Goal: Information Seeking & Learning: Learn about a topic

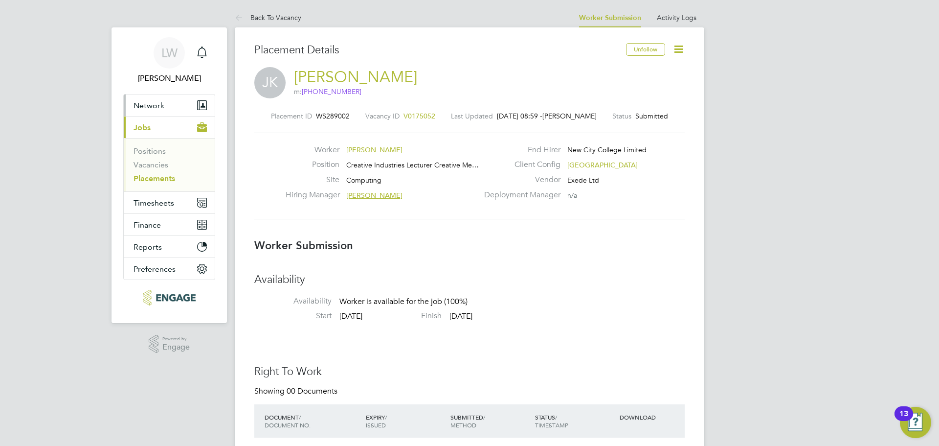
click at [156, 109] on span "Network" at bounding box center [149, 105] width 31 height 9
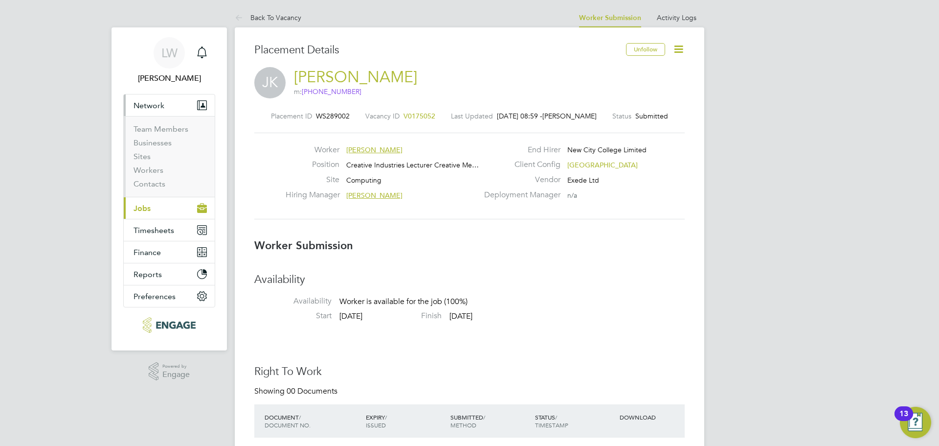
click at [149, 212] on span "Jobs" at bounding box center [142, 208] width 17 height 9
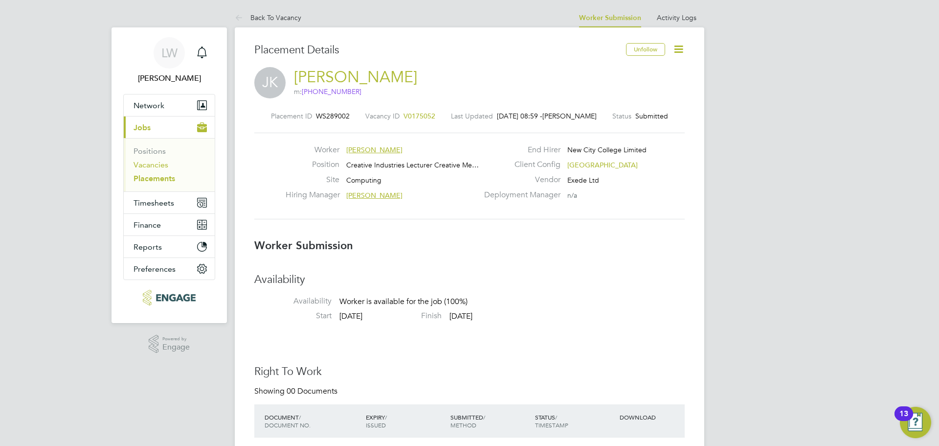
click at [153, 164] on link "Vacancies" at bounding box center [151, 164] width 35 height 9
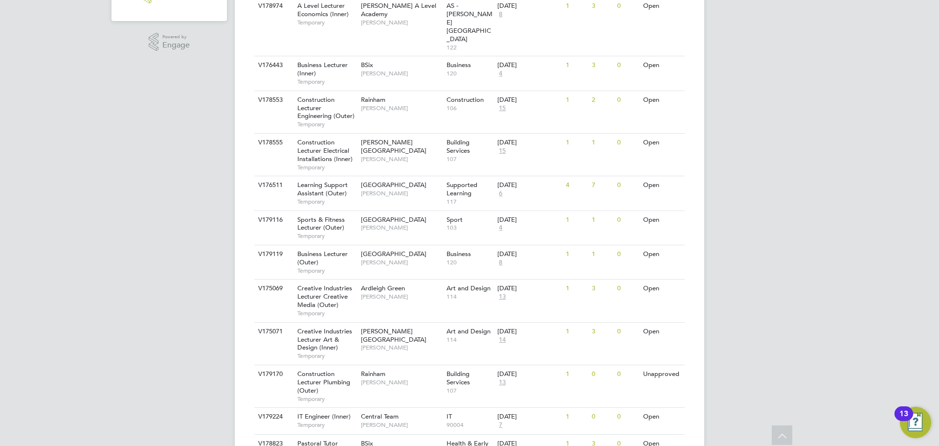
scroll to position [343, 0]
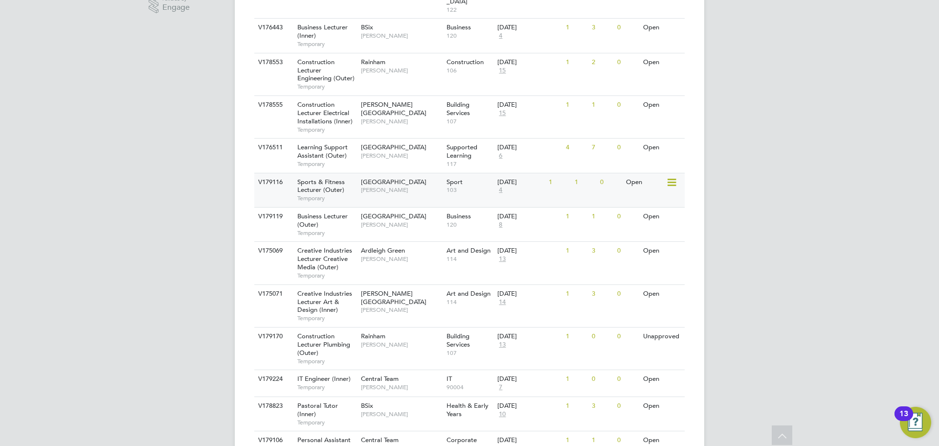
scroll to position [343, 0]
click at [360, 170] on div "Epping Forest Campus Kane White" at bounding box center [402, 182] width 86 height 25
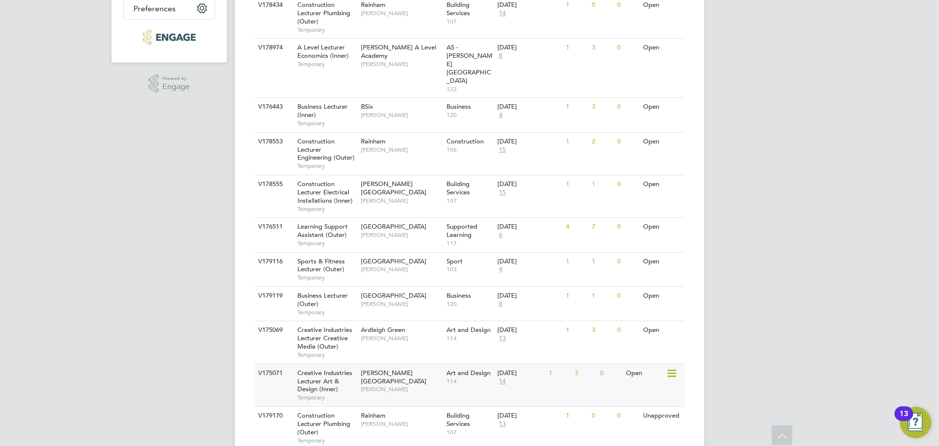
scroll to position [49, 0]
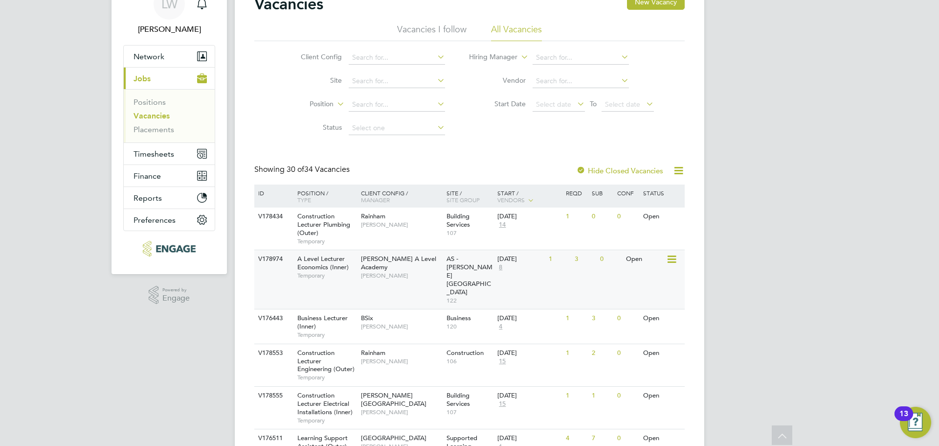
click at [394, 272] on span "[PERSON_NAME]" at bounding box center [401, 276] width 81 height 8
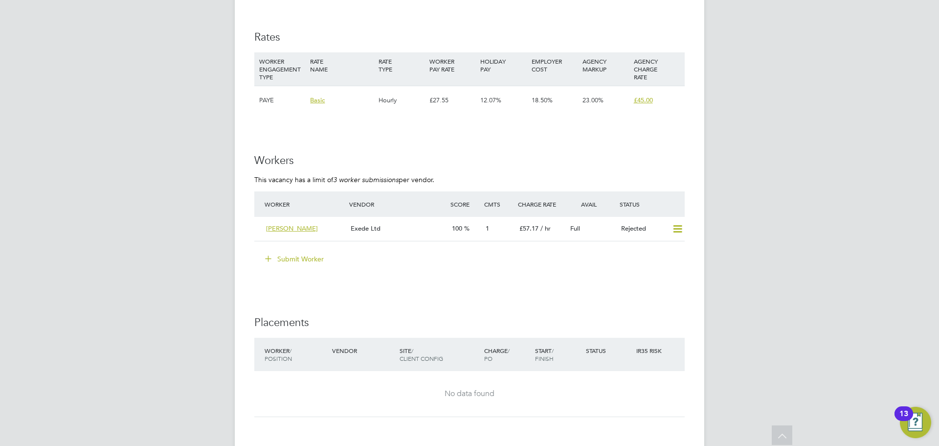
scroll to position [1647, 0]
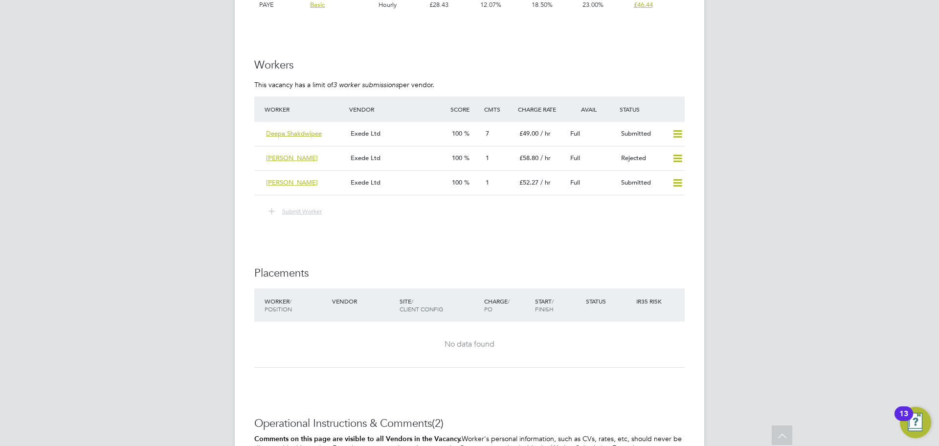
scroll to position [1664, 0]
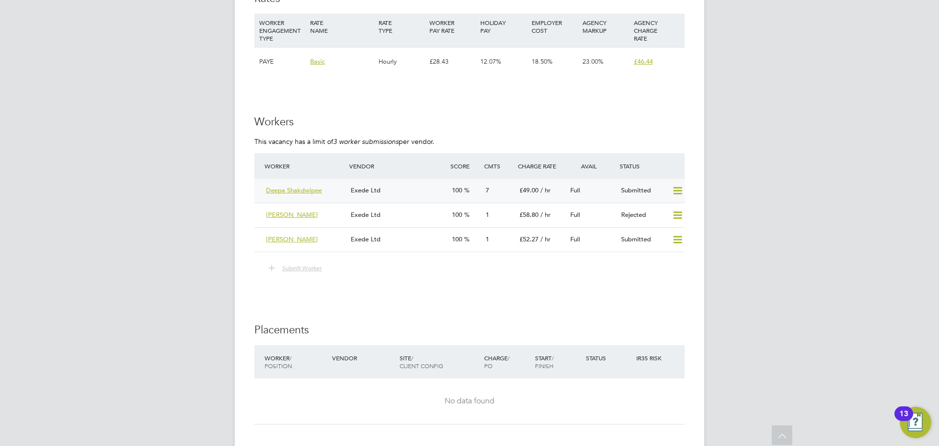
click at [414, 189] on div "Exede Ltd" at bounding box center [397, 191] width 101 height 16
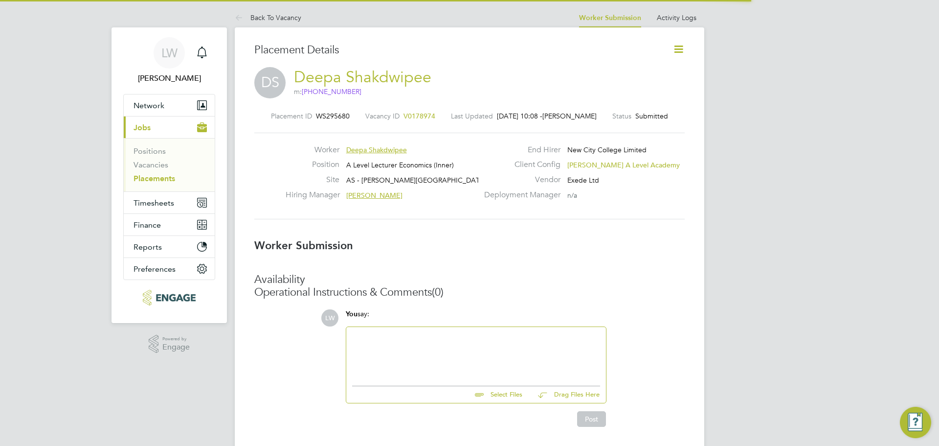
scroll to position [9, 151]
